Goal: Task Accomplishment & Management: Manage account settings

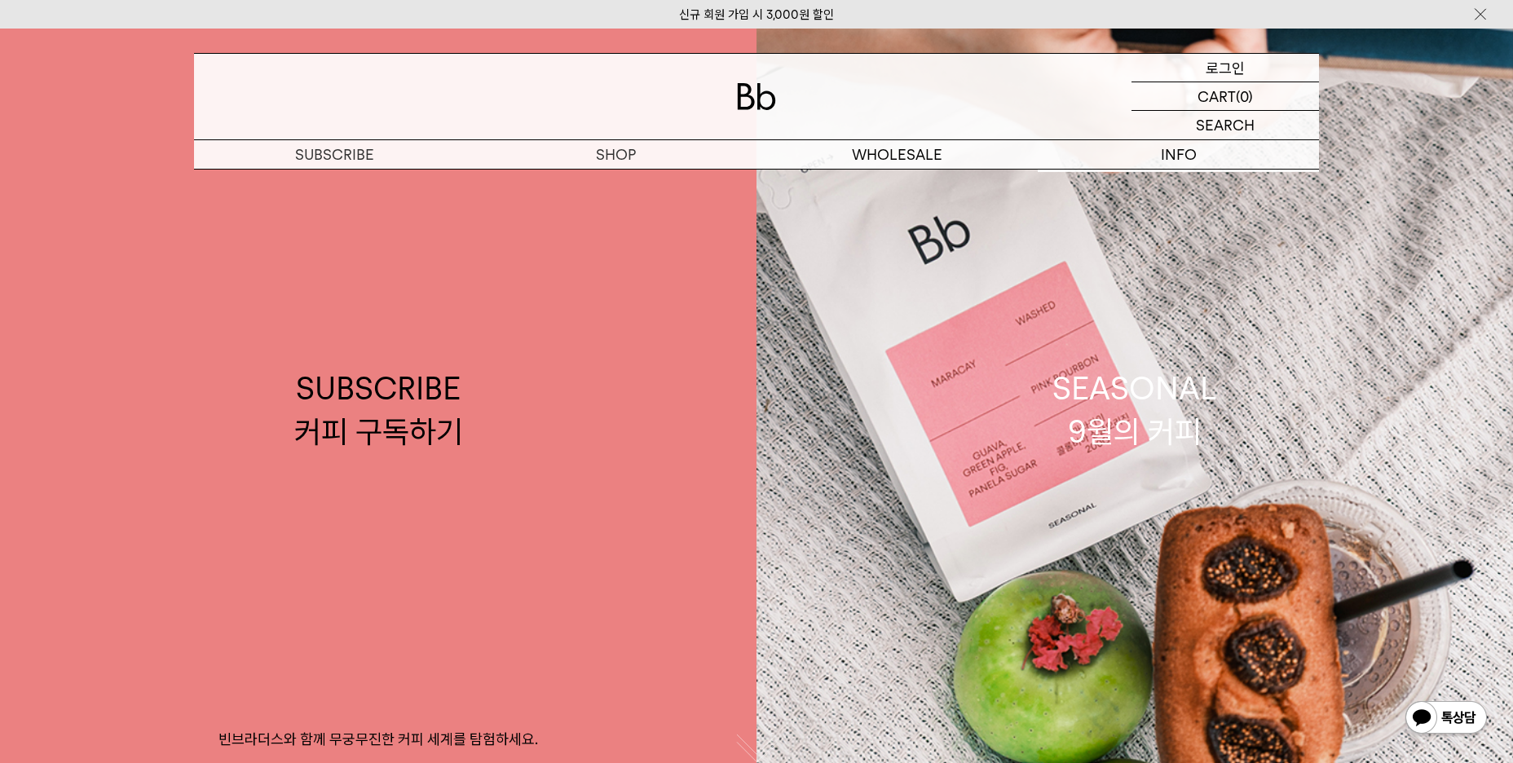
click at [1213, 68] on p "로그인" at bounding box center [1224, 68] width 39 height 28
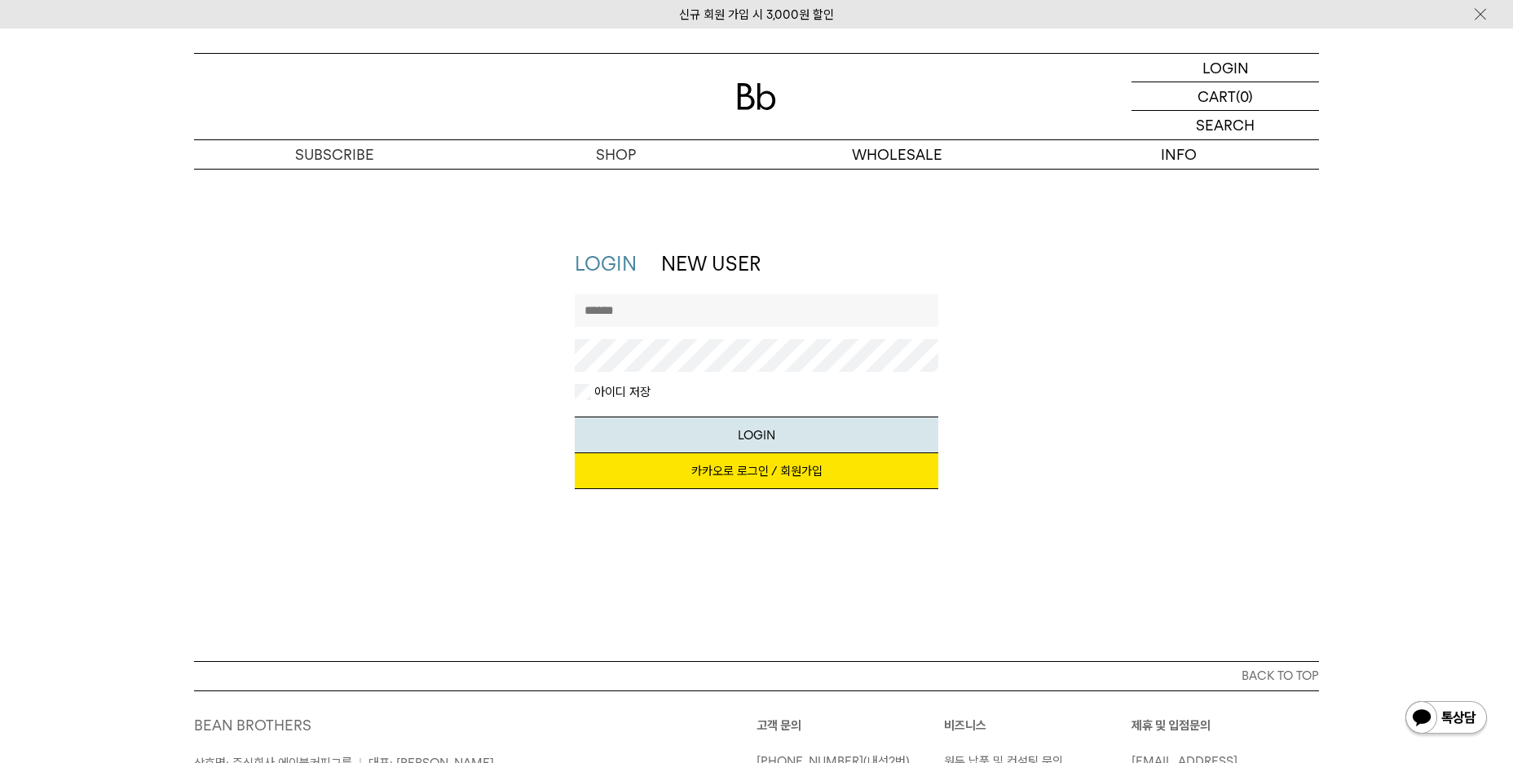
click at [729, 470] on link "카카오로 로그인 / 회원가입" at bounding box center [757, 471] width 364 height 36
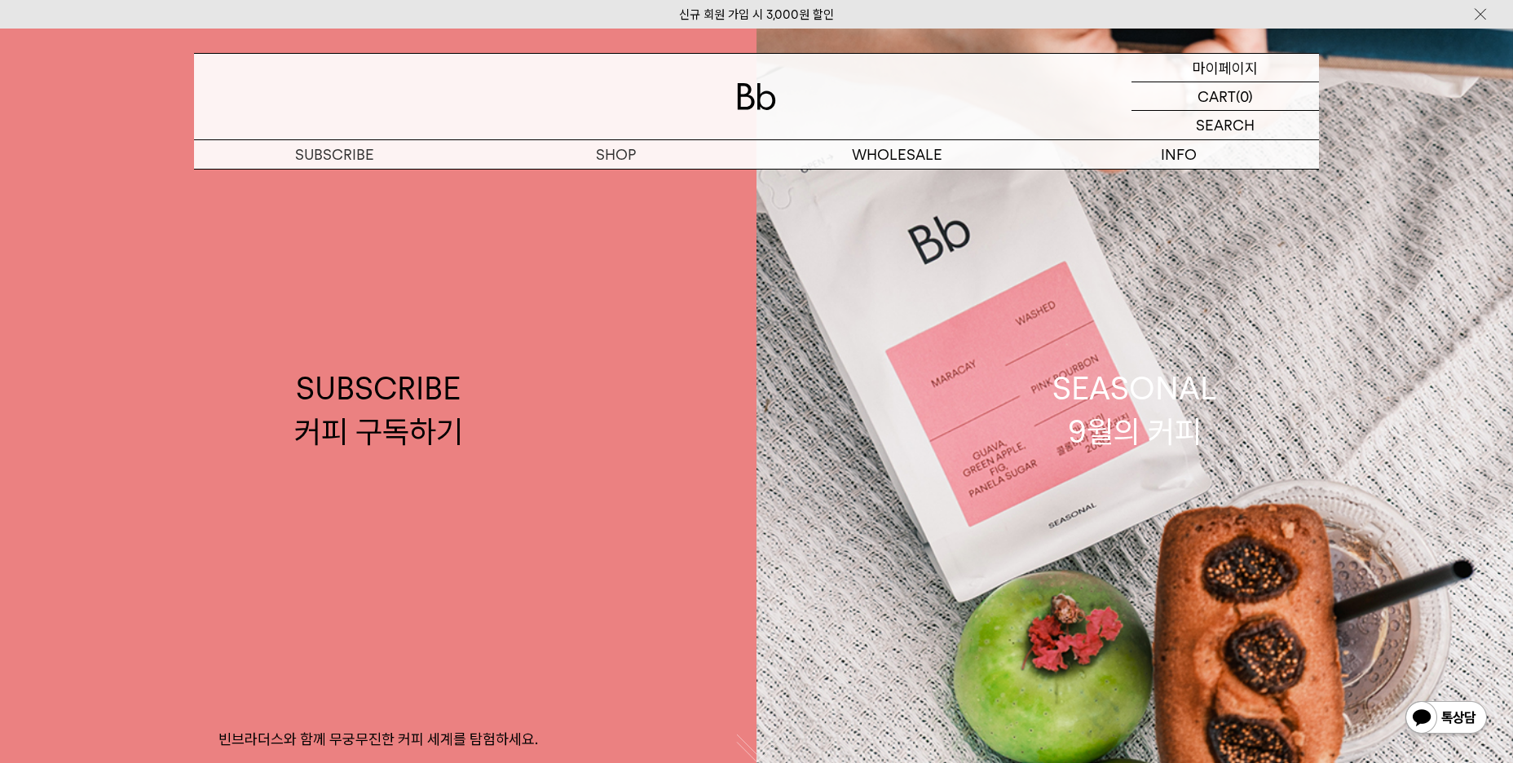
click at [1223, 68] on p "마이페이지" at bounding box center [1224, 68] width 65 height 28
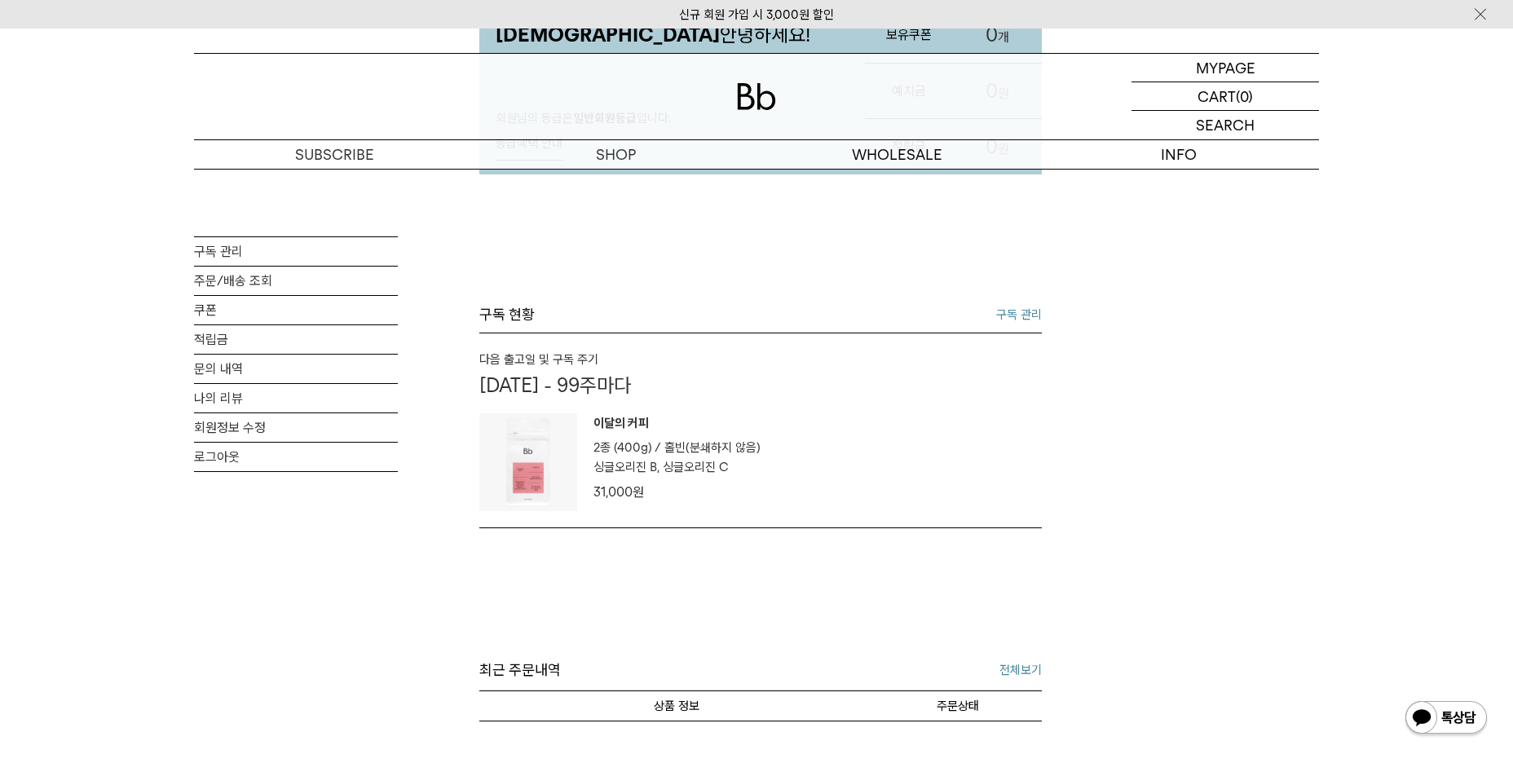
scroll to position [244, 0]
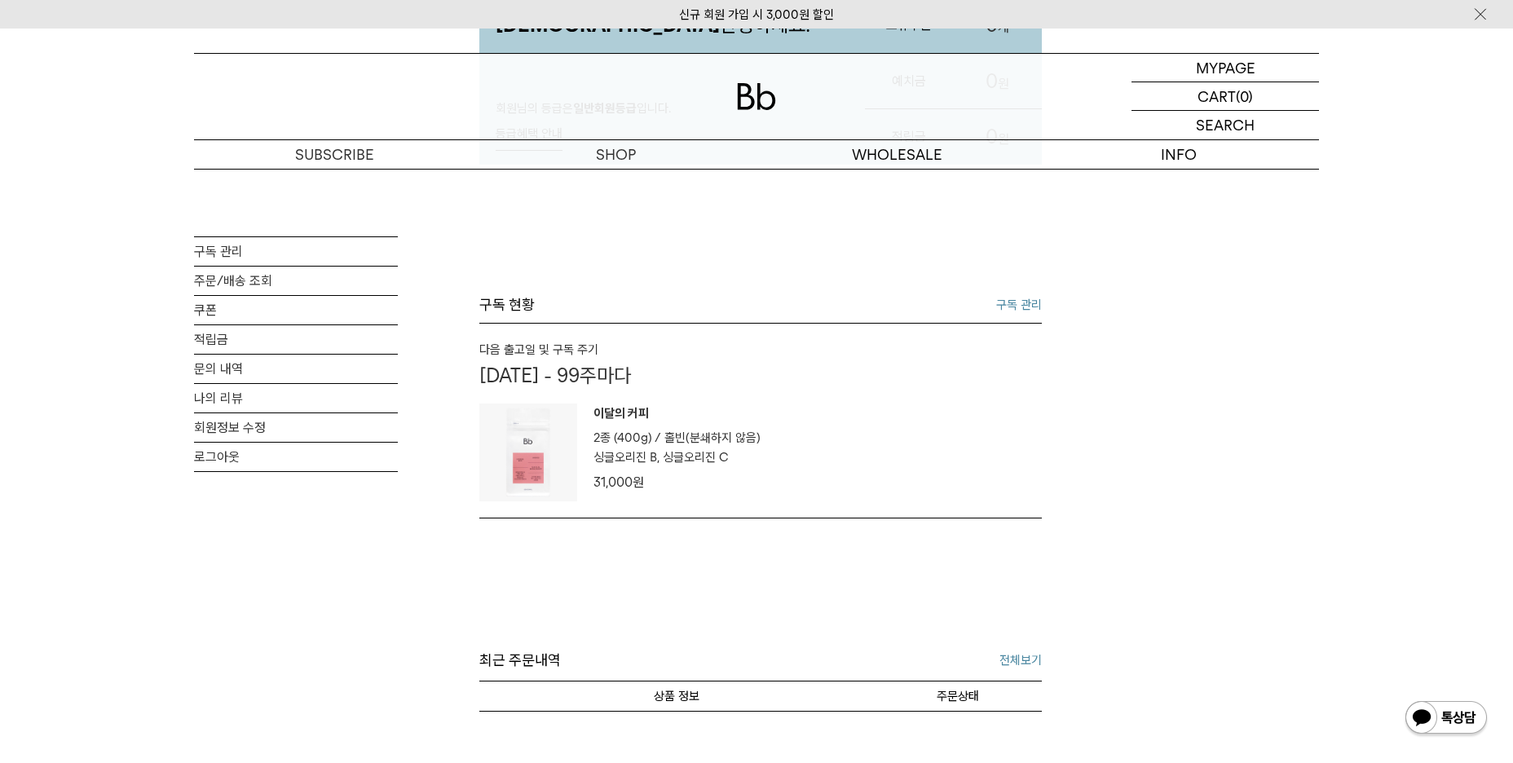
click at [1020, 300] on link "구독 관리" at bounding box center [1019, 305] width 46 height 20
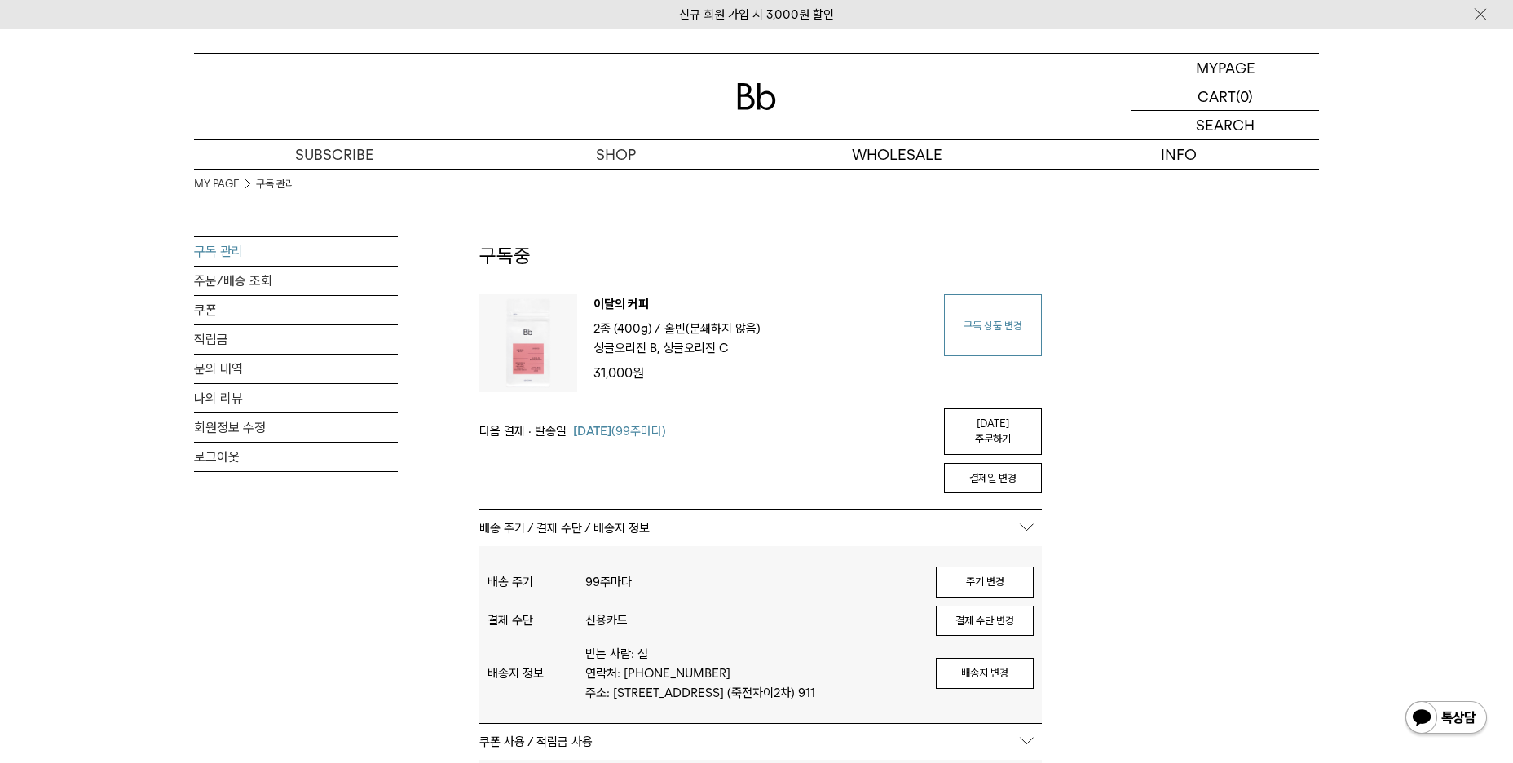
click at [994, 322] on link "구독 상품 변경" at bounding box center [993, 325] width 98 height 62
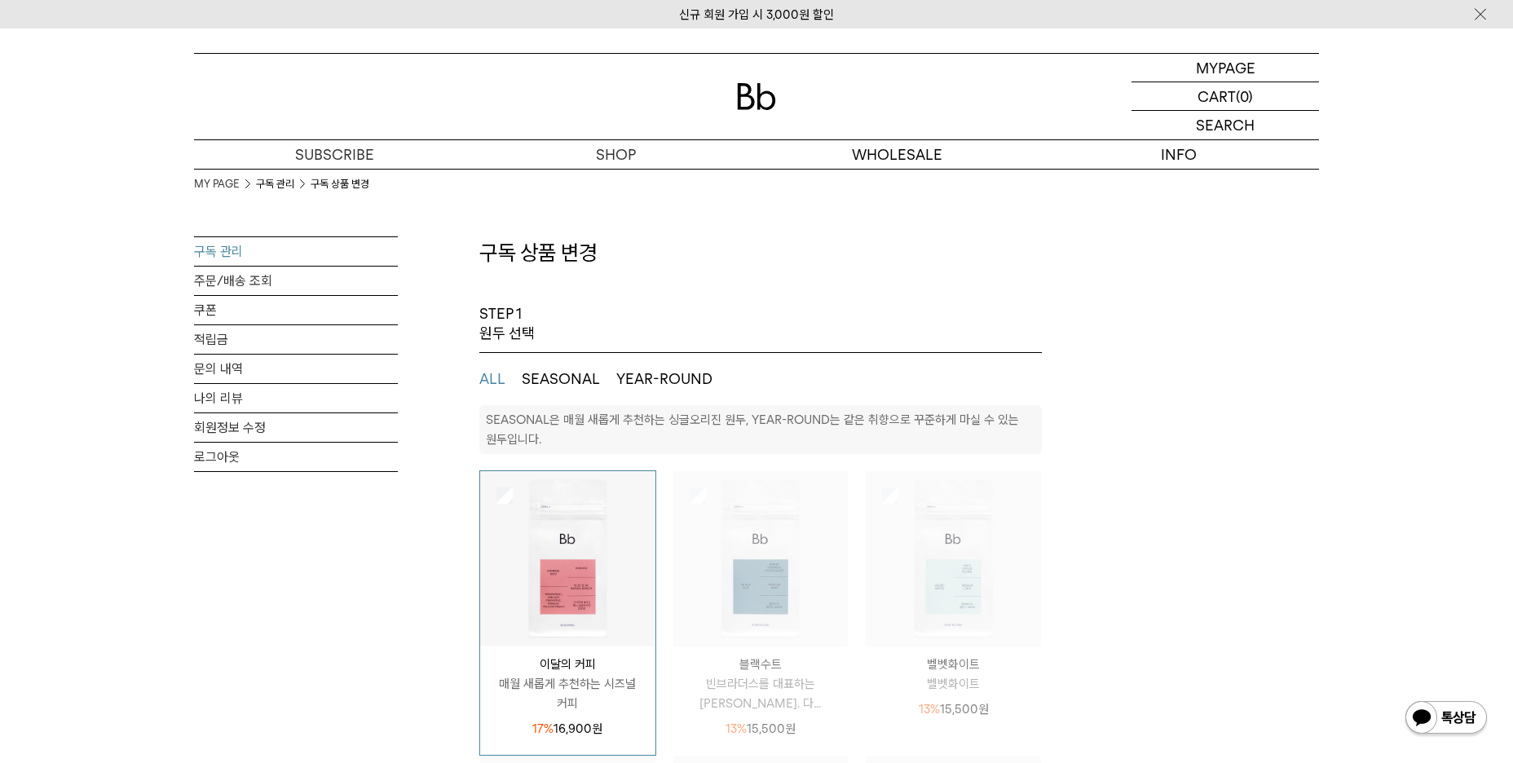
select select "**"
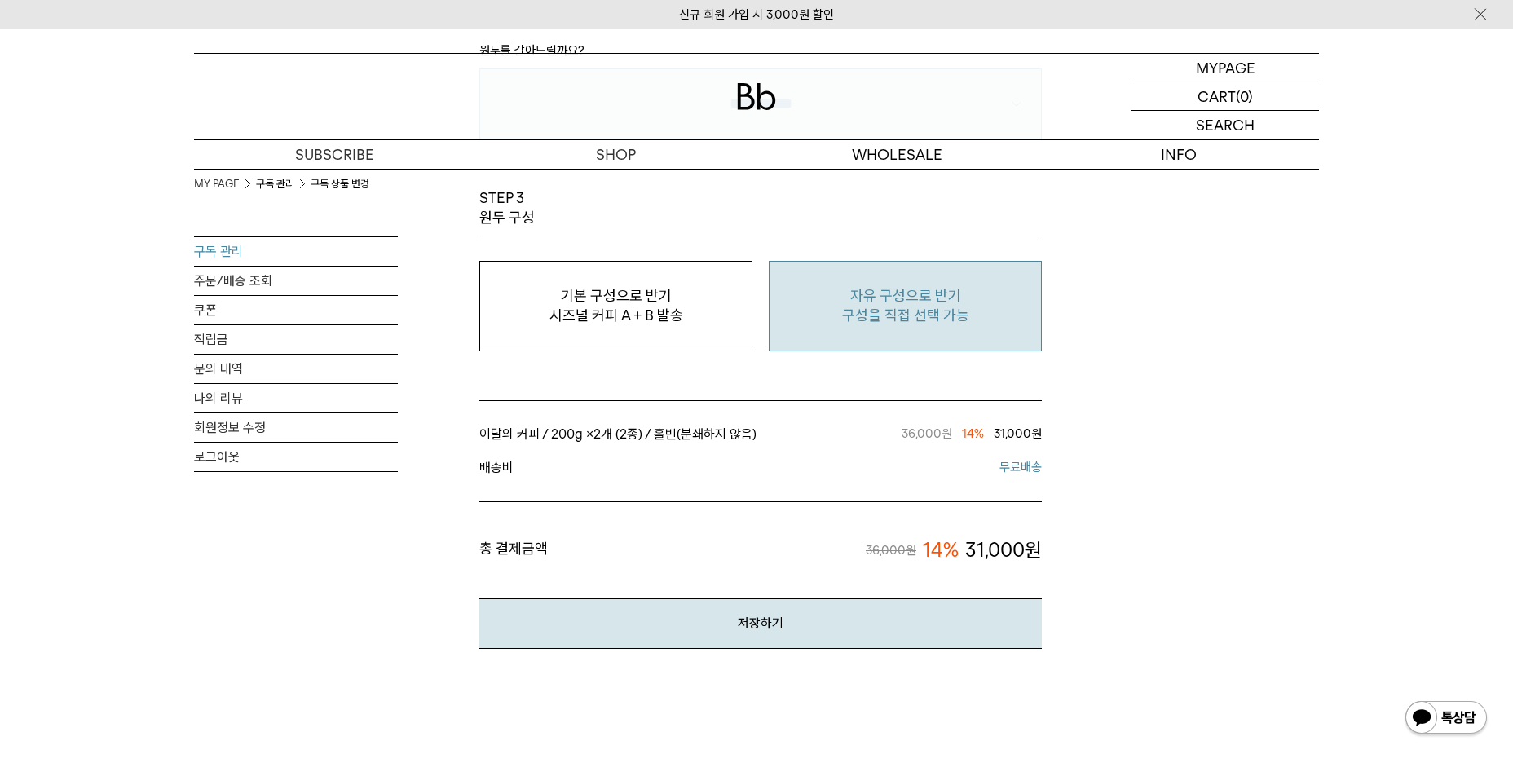
scroll to position [1389, 0]
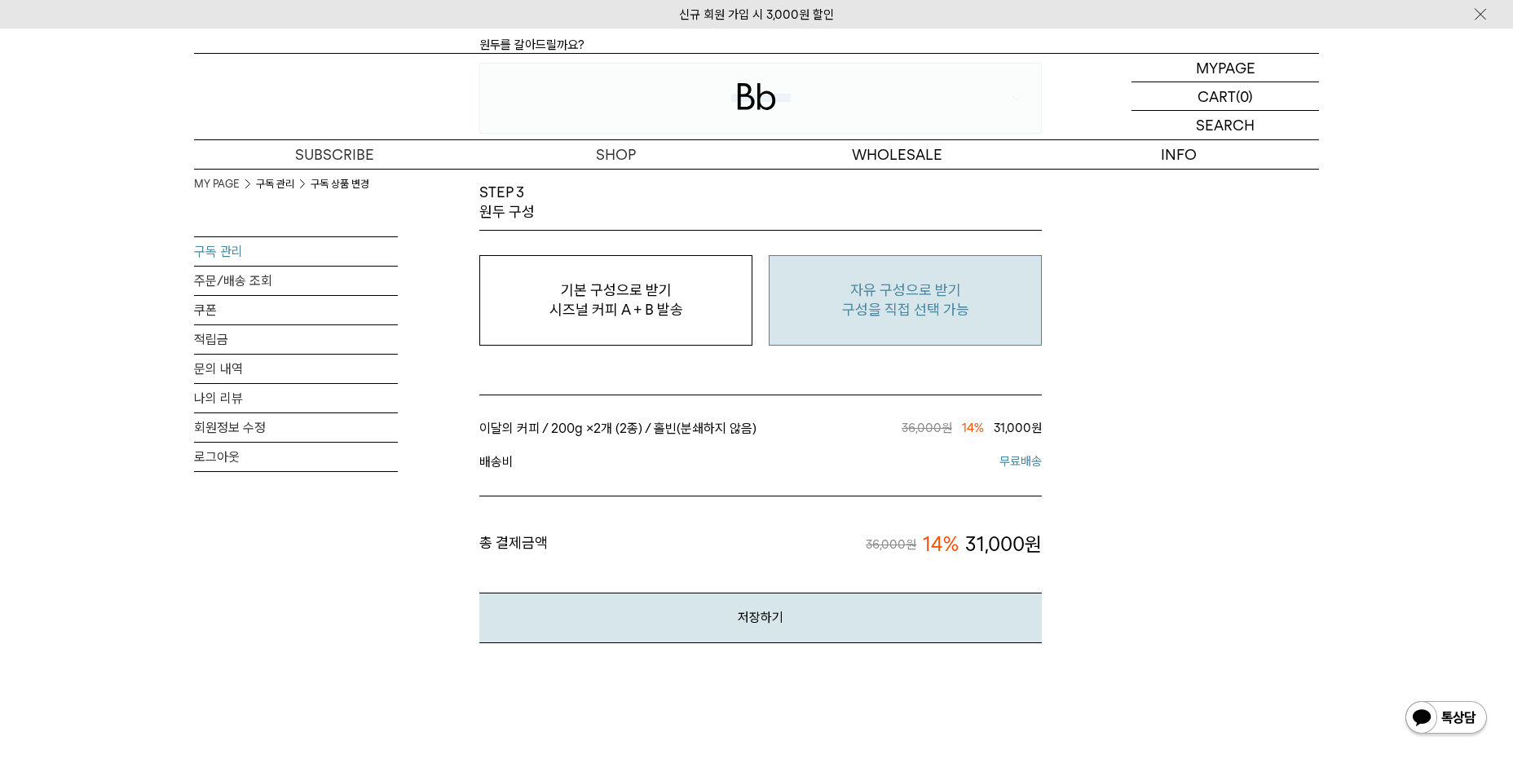
click at [930, 294] on p "자유 구성으로 받기" at bounding box center [904, 290] width 255 height 20
type input "*"
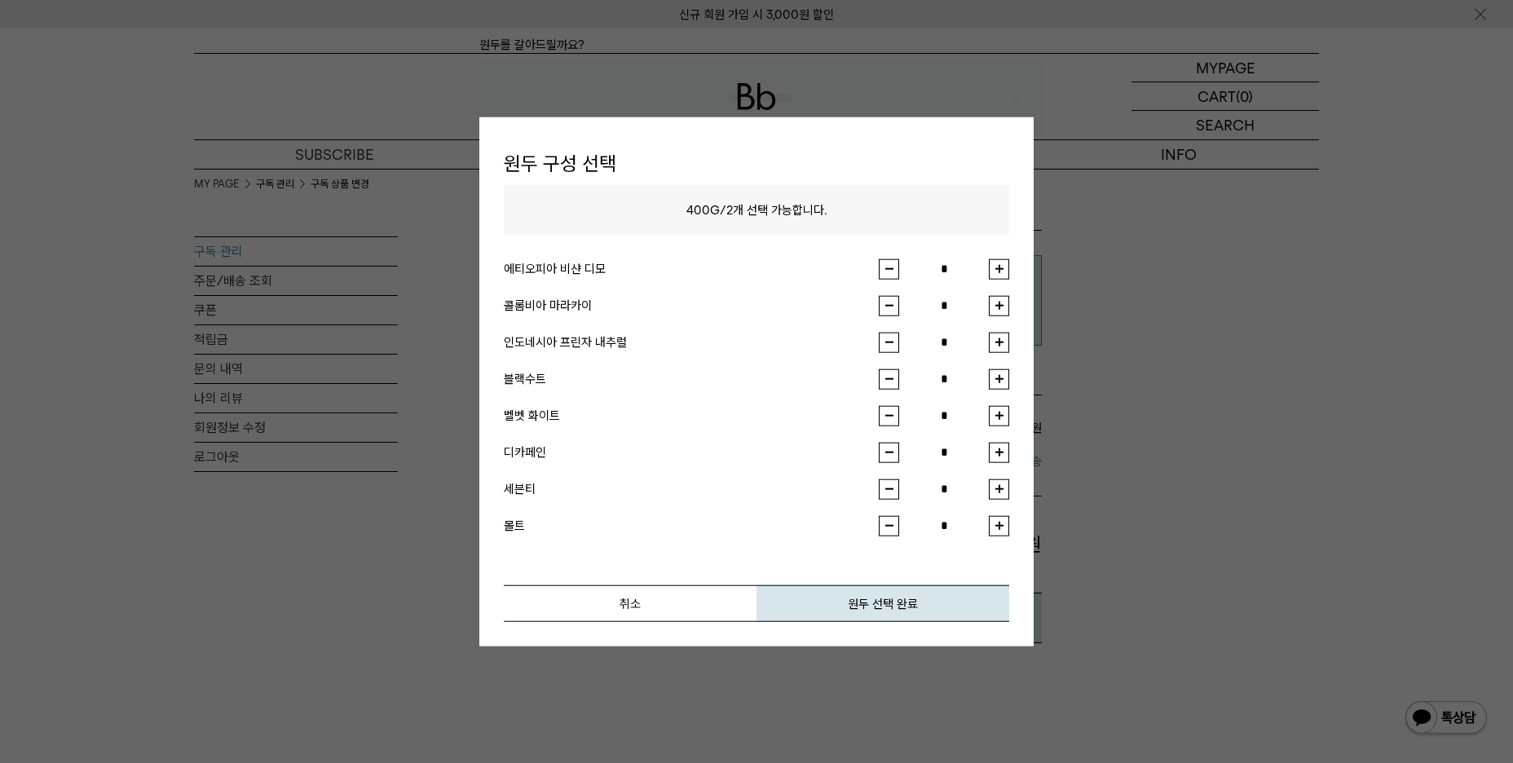
click at [998, 305] on button "button" at bounding box center [999, 305] width 20 height 20
type input "*"
click at [998, 344] on button "button" at bounding box center [999, 342] width 20 height 20
type input "*"
click at [901, 601] on button "원두 선택 완료" at bounding box center [882, 602] width 253 height 37
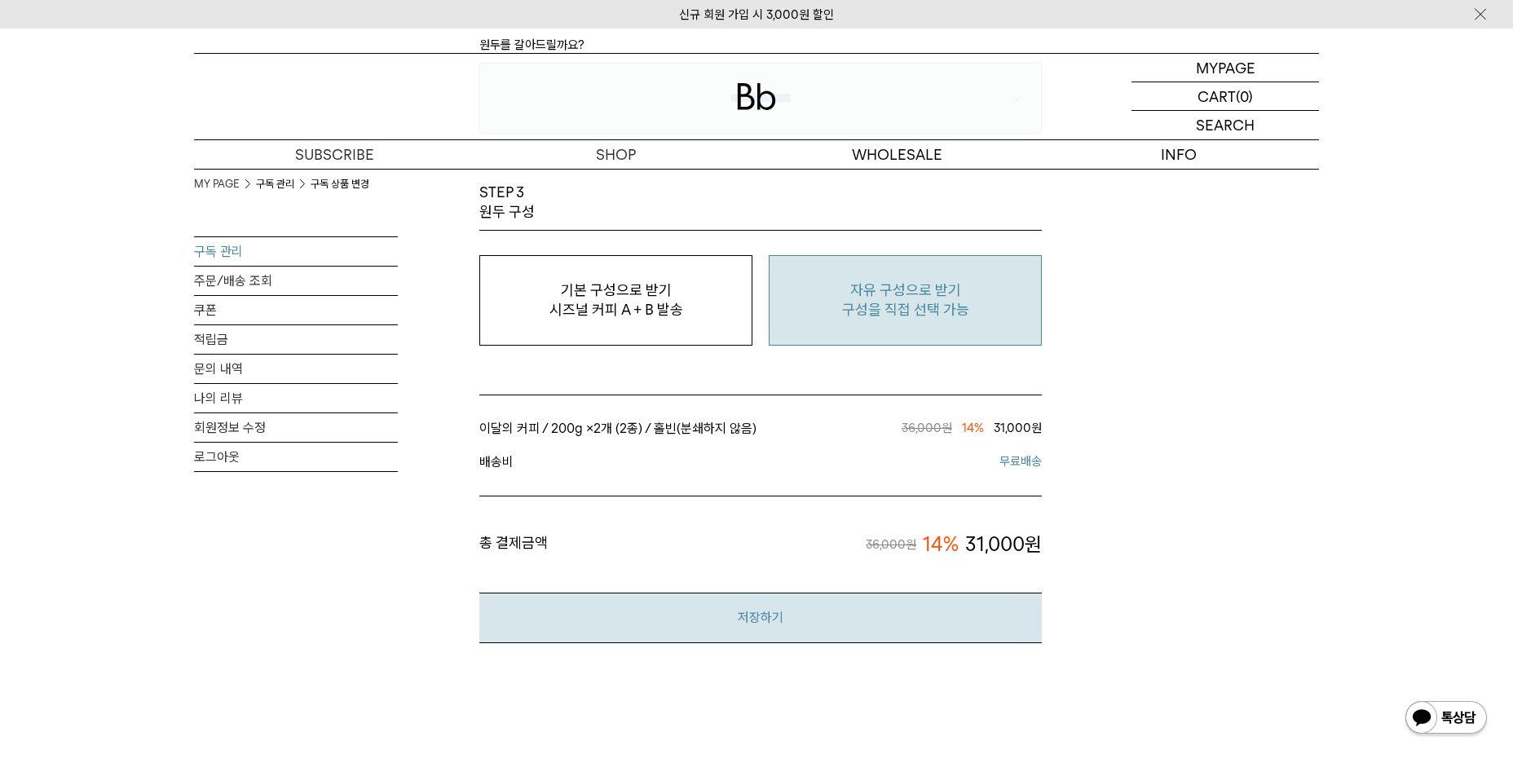
click at [772, 614] on button "저장하기" at bounding box center [760, 617] width 562 height 50
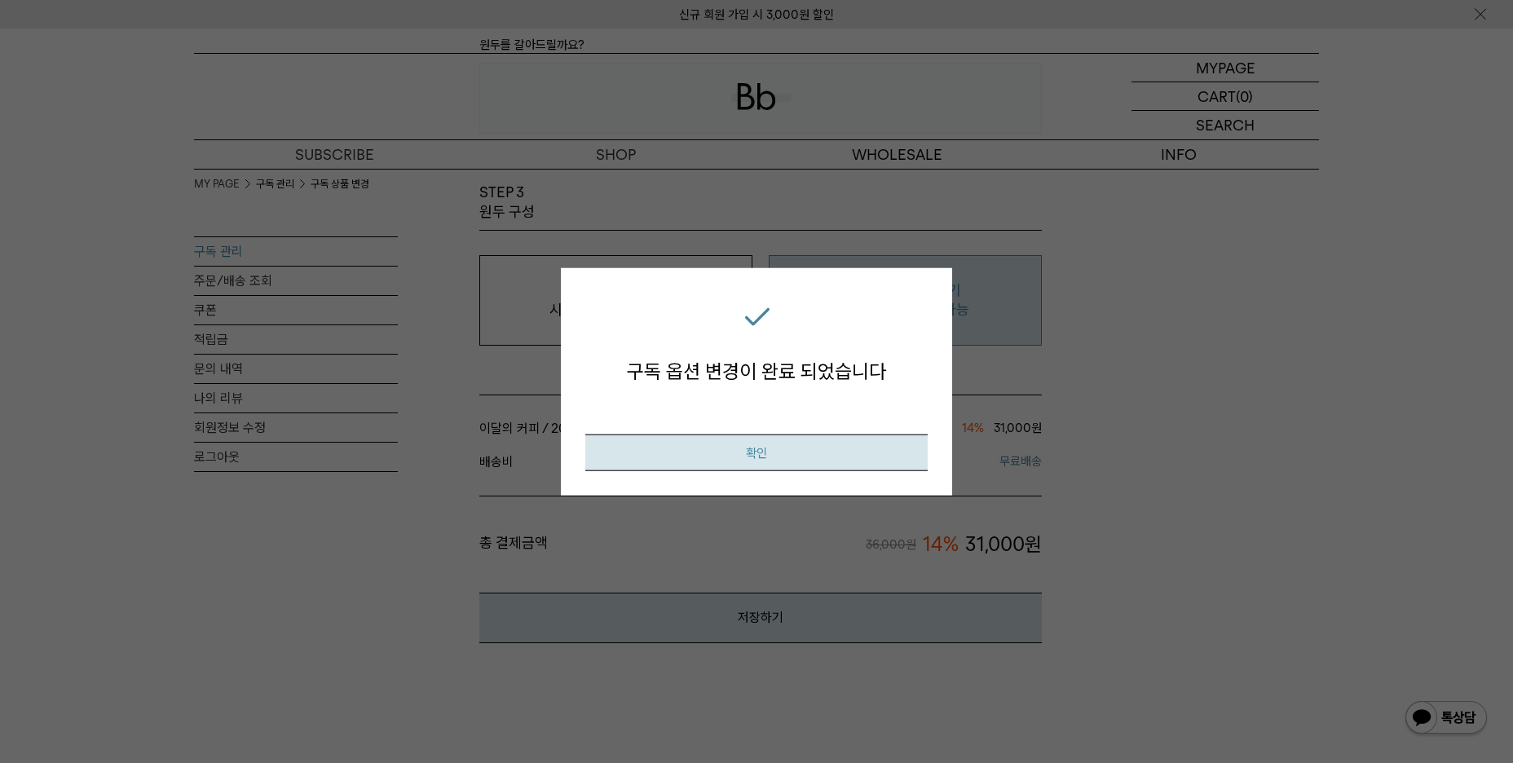
click at [751, 460] on button "확인" at bounding box center [756, 452] width 342 height 37
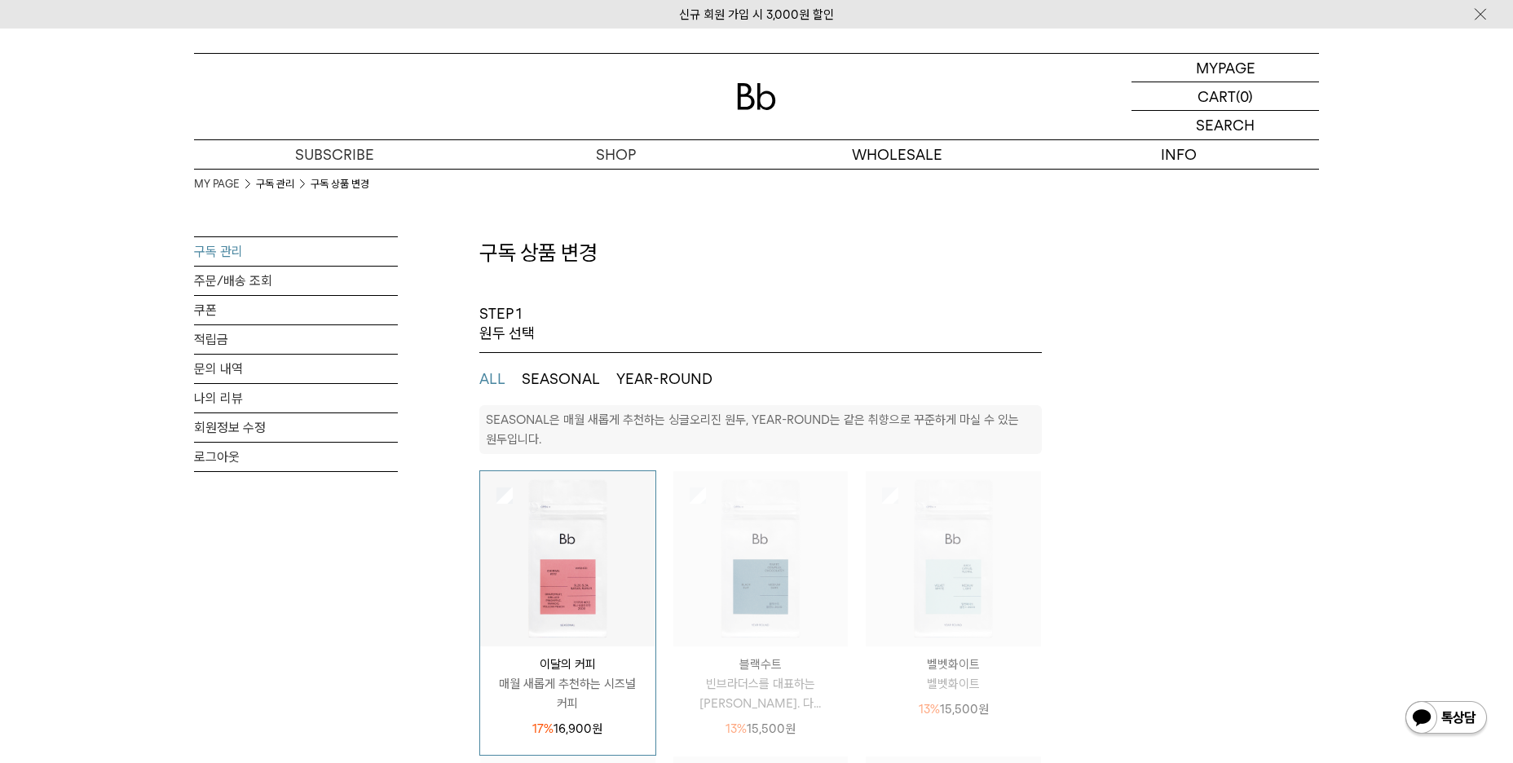
select select "**"
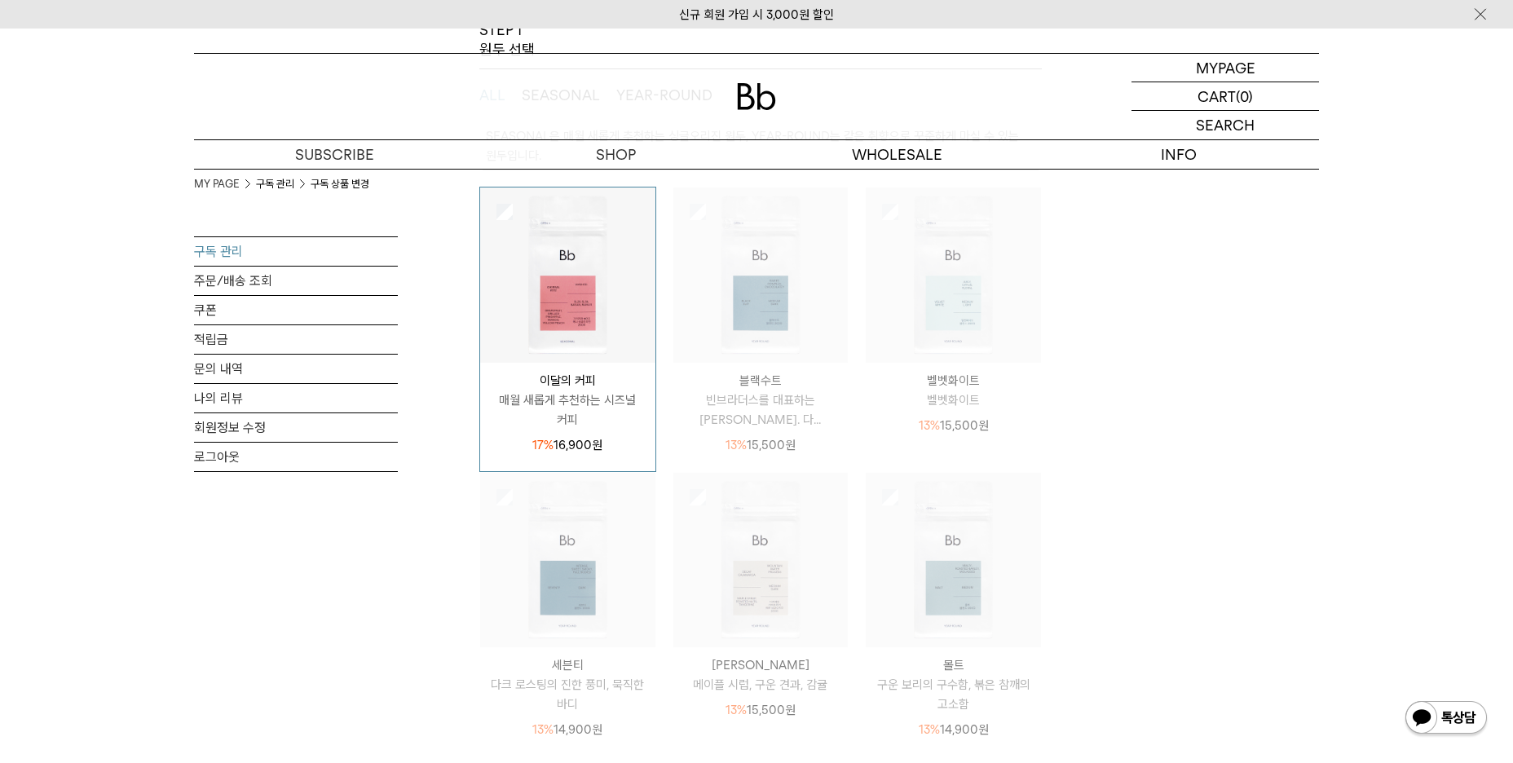
scroll to position [278, 0]
click at [1228, 68] on p "마이페이지" at bounding box center [1224, 68] width 65 height 28
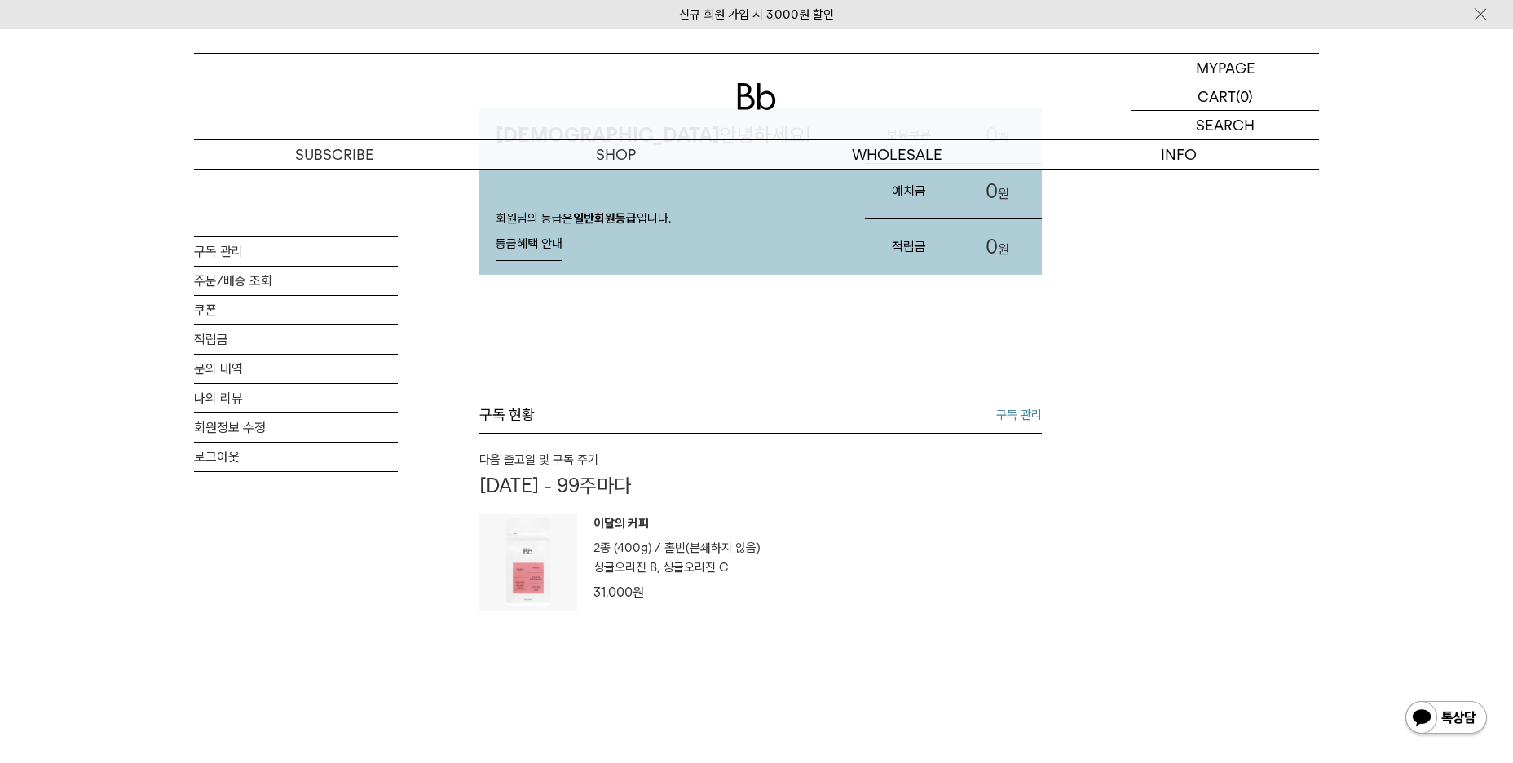
scroll to position [136, 0]
click at [1023, 409] on link "구독 관리" at bounding box center [1019, 413] width 46 height 20
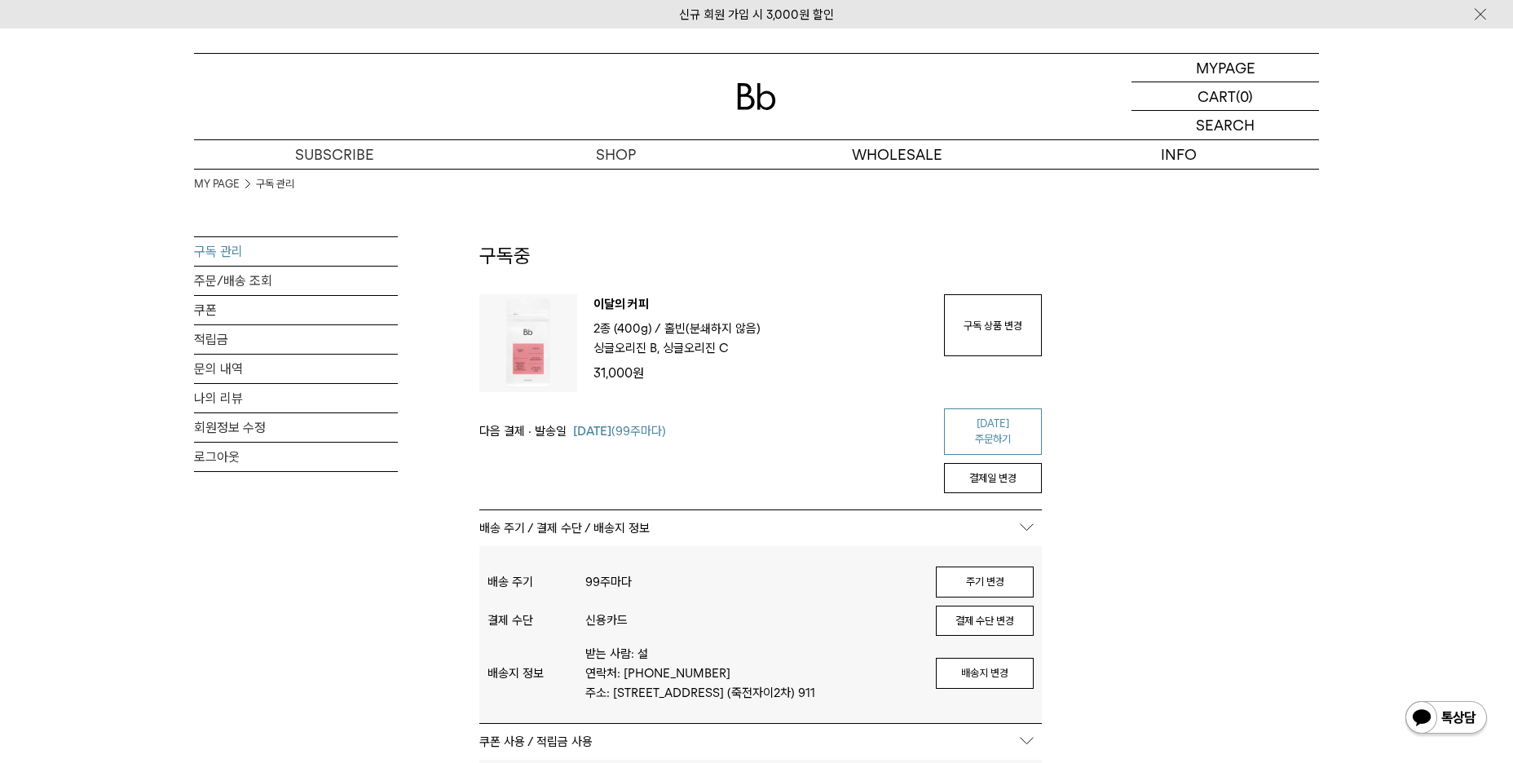
click at [991, 423] on link "오늘 주문하기" at bounding box center [993, 431] width 98 height 46
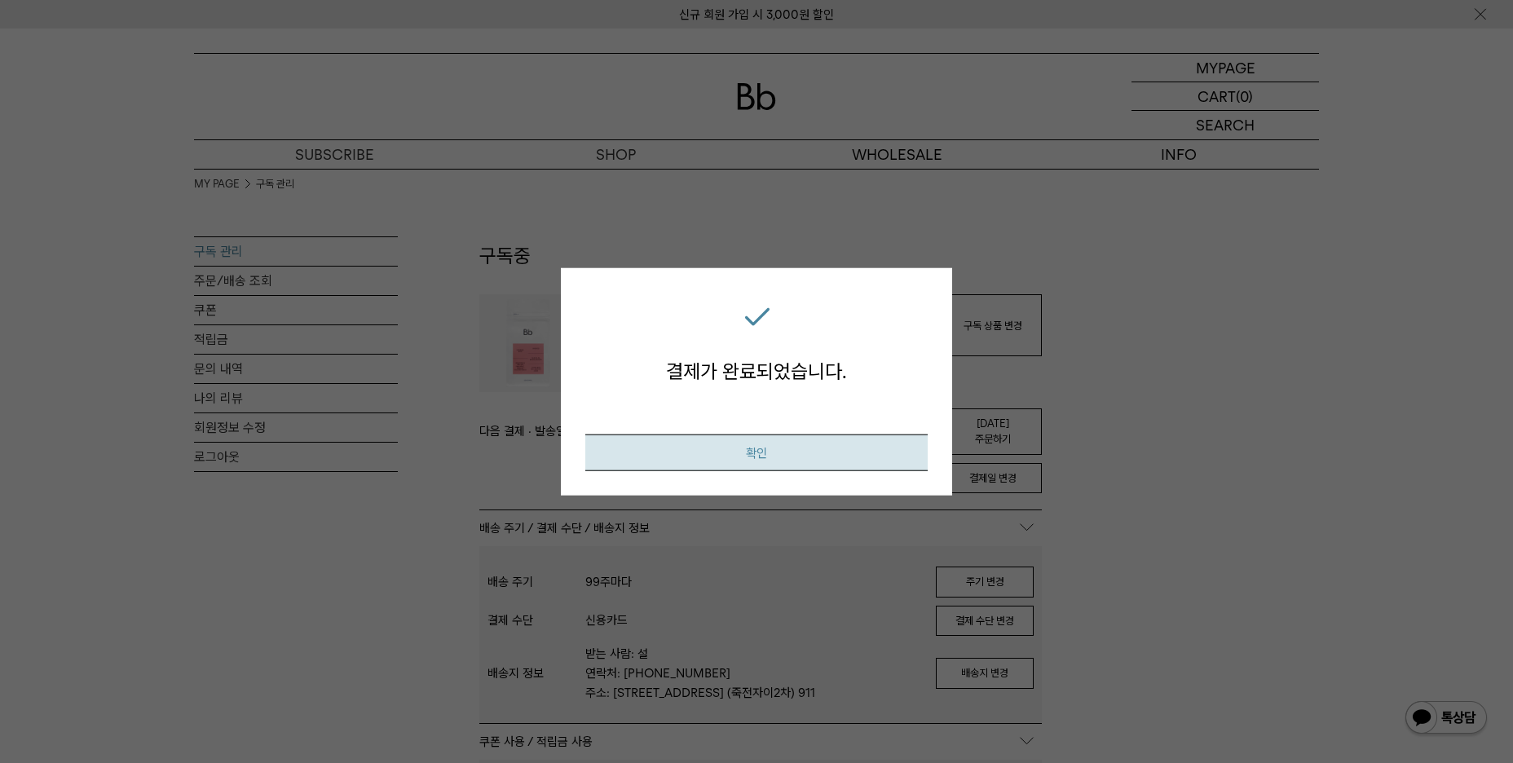
click at [793, 447] on button "확인" at bounding box center [756, 452] width 342 height 37
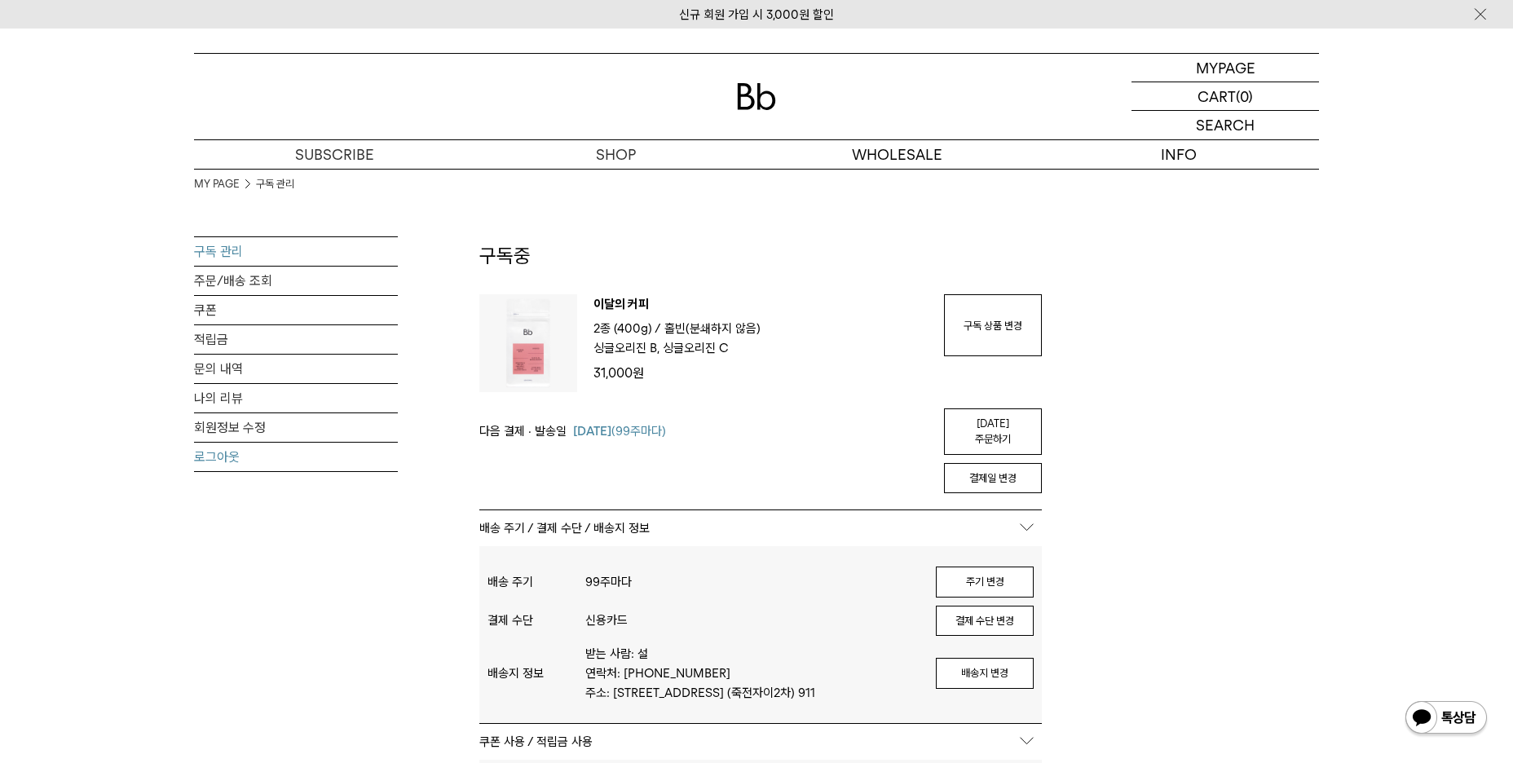
click at [220, 456] on link "로그아웃" at bounding box center [296, 457] width 204 height 29
